Goal: Information Seeking & Learning: Stay updated

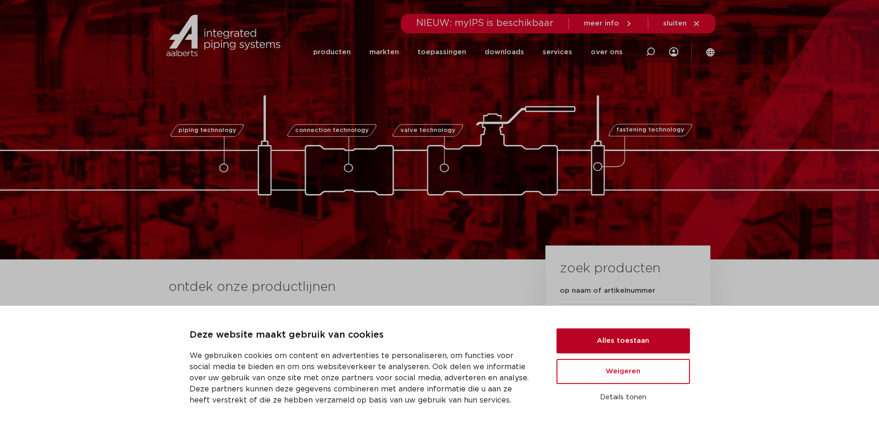
click at [652, 335] on button "Alles toestaan" at bounding box center [622, 340] width 133 height 25
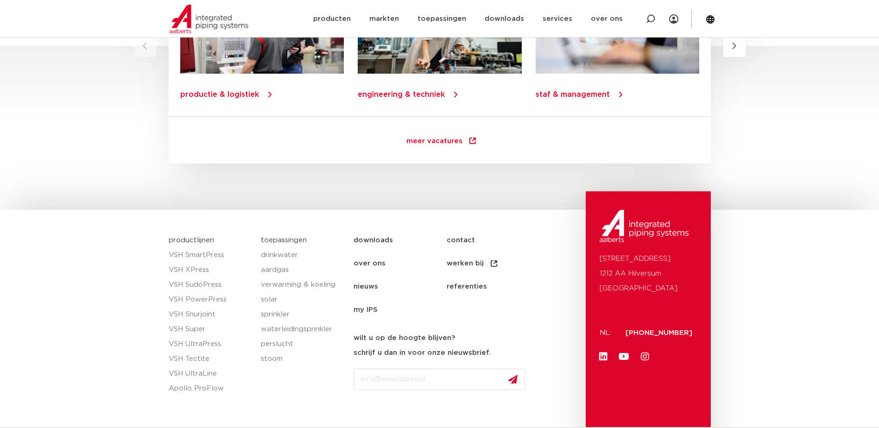
scroll to position [1330, 0]
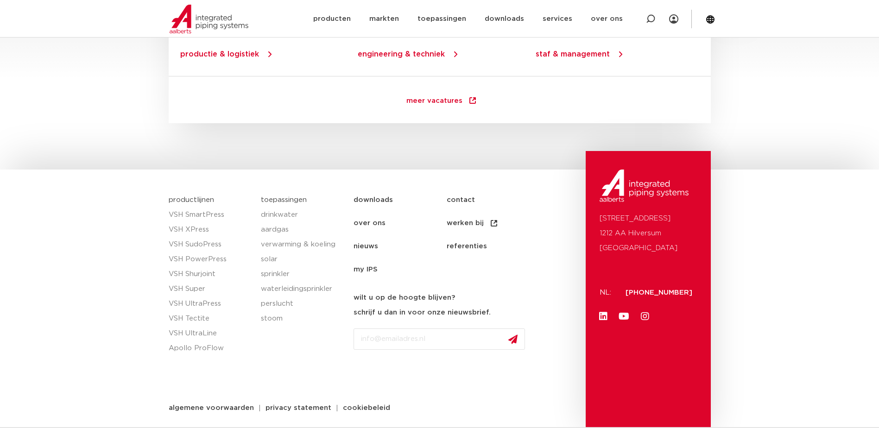
click at [363, 247] on link "nieuws" at bounding box center [399, 246] width 93 height 23
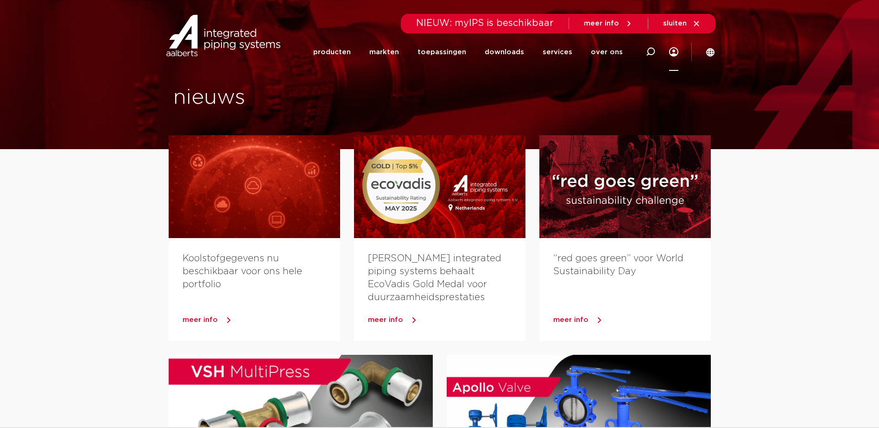
click at [673, 53] on icon at bounding box center [673, 51] width 9 height 9
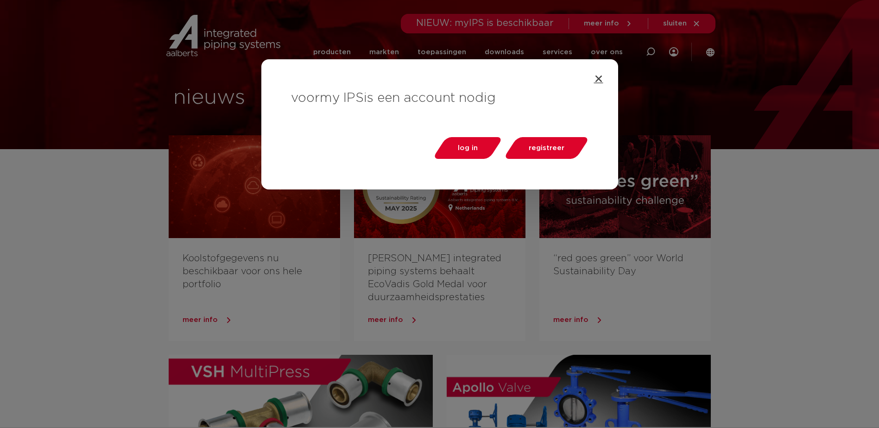
click at [598, 79] on icon "Close" at bounding box center [598, 78] width 9 height 9
